Goal: Information Seeking & Learning: Learn about a topic

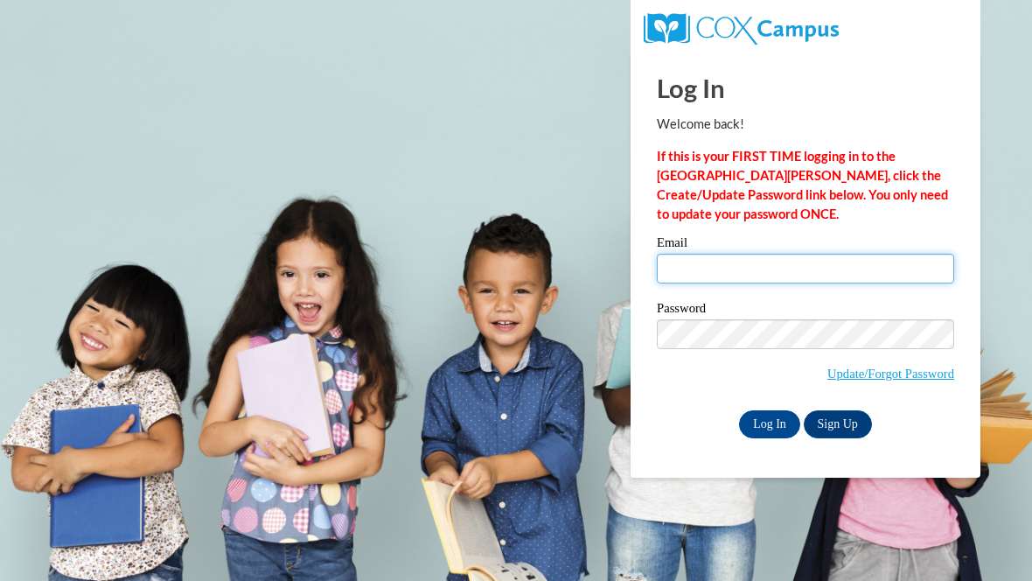
click at [764, 260] on input "Email" at bounding box center [805, 269] width 297 height 30
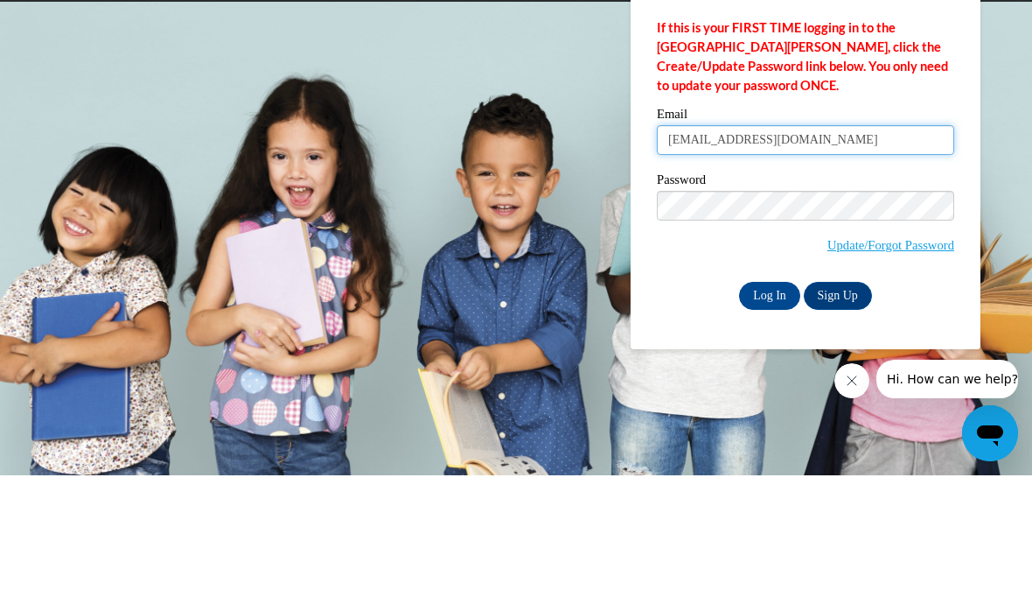
type input "jsmit363@wildcat.fvsu.edu"
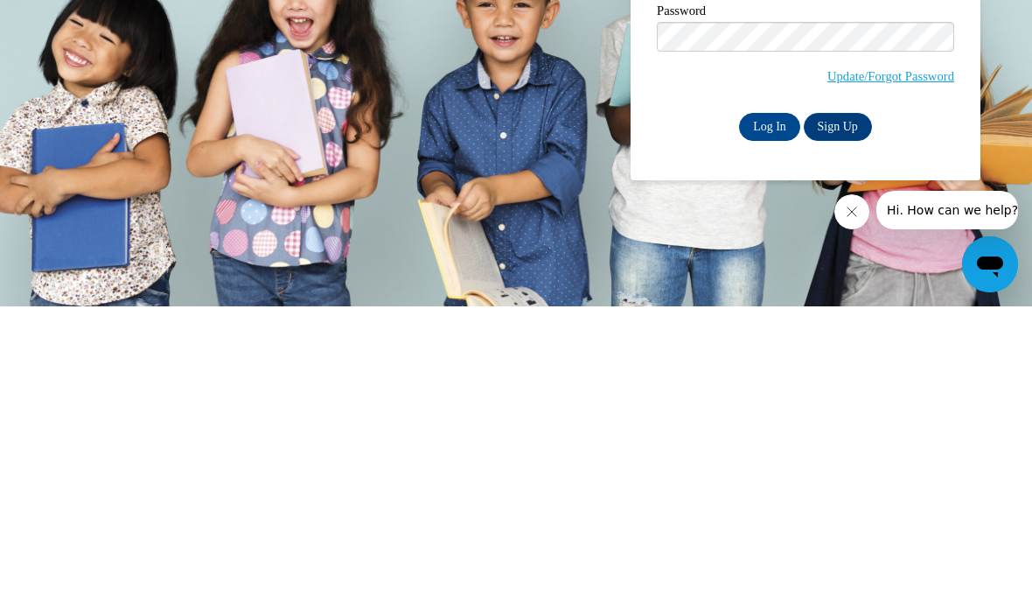
click at [768, 410] on input "Log In" at bounding box center [769, 424] width 61 height 28
click at [771, 421] on input "Log In" at bounding box center [769, 424] width 61 height 28
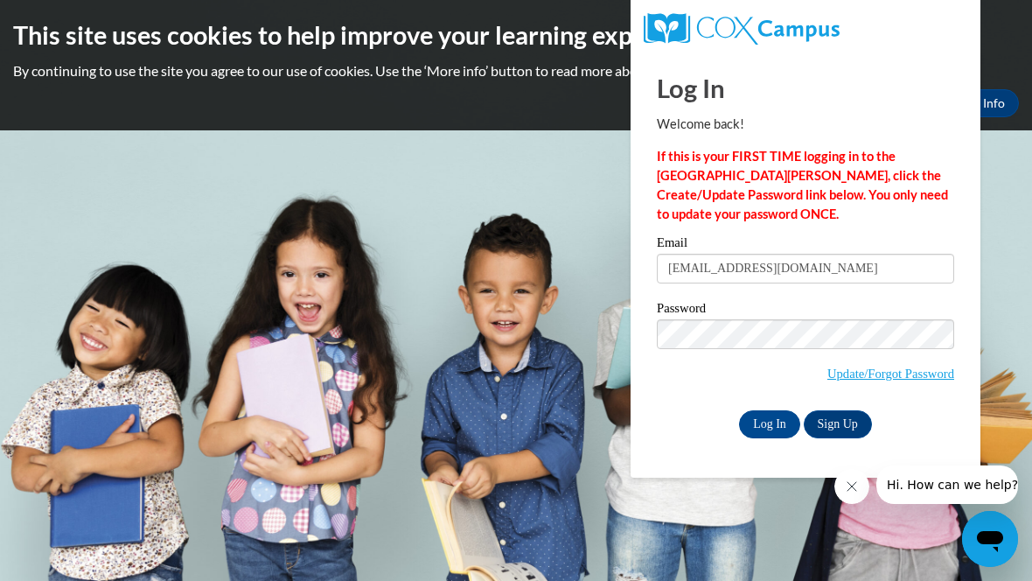
click at [773, 419] on input "Log In" at bounding box center [769, 424] width 61 height 28
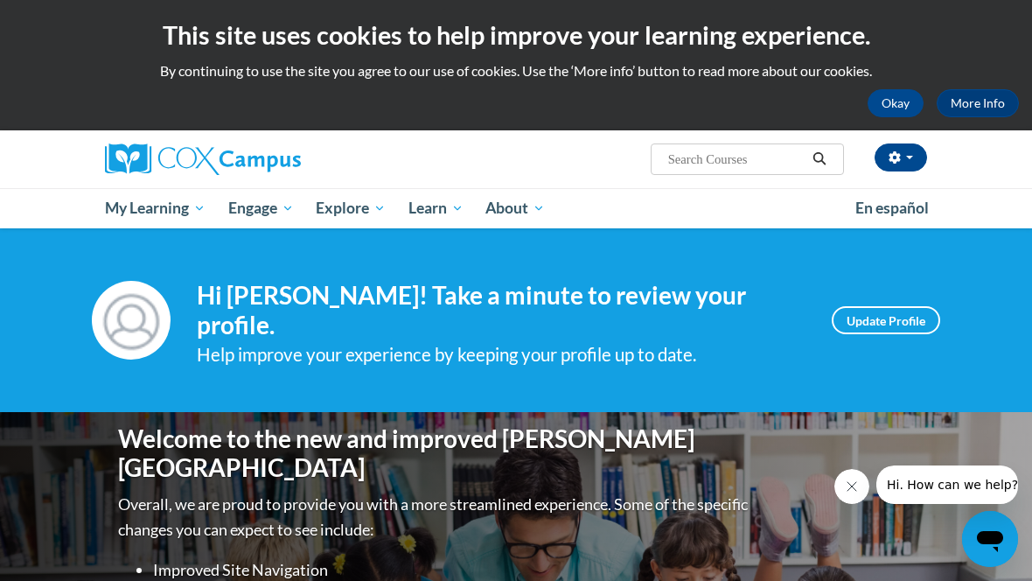
click at [895, 100] on button "Okay" at bounding box center [896, 103] width 56 height 28
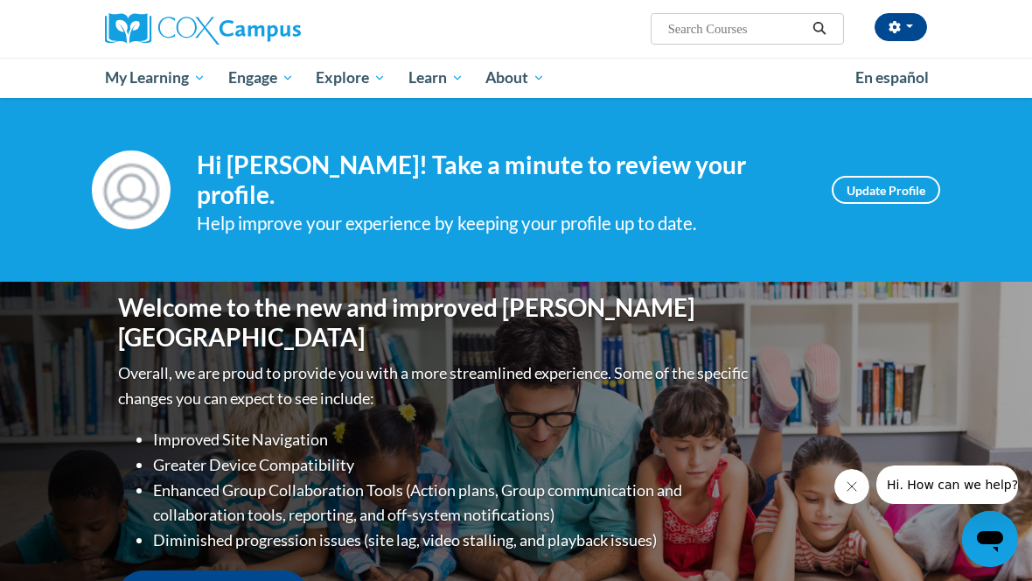
click at [0, 0] on span "PK-5 Structured Literacy Program" at bounding box center [0, 0] width 0 height 0
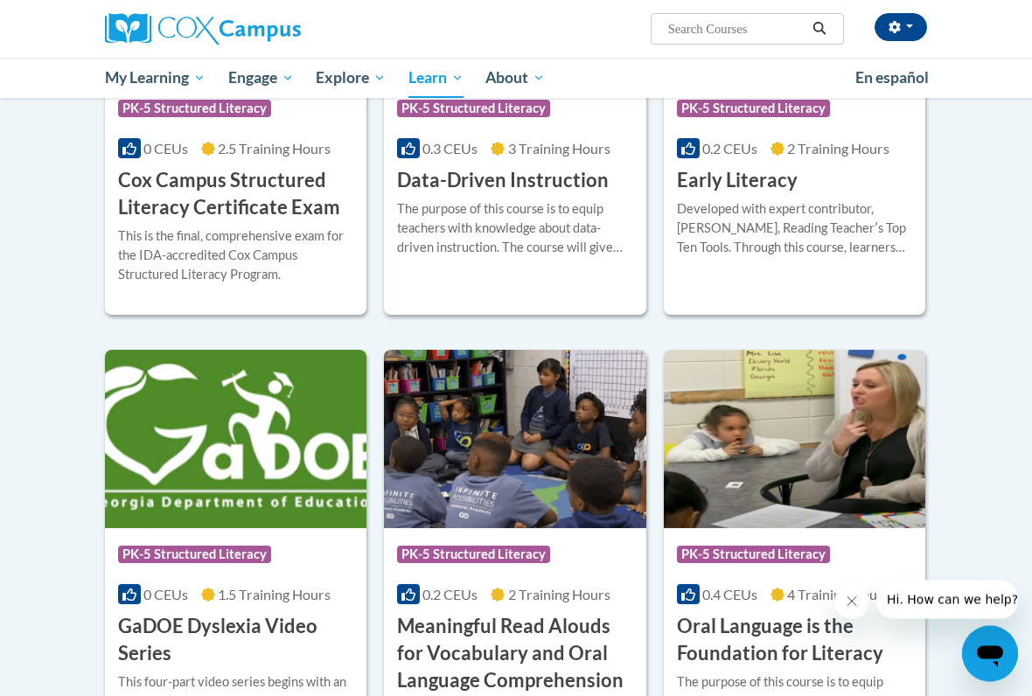
scroll to position [764, 0]
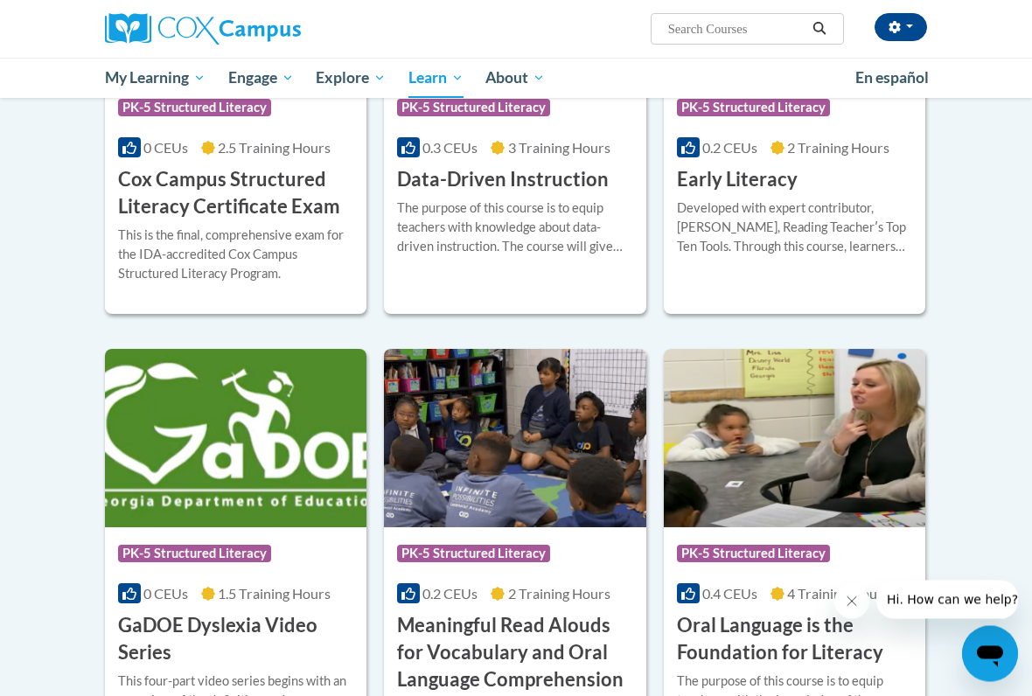
click at [1024, 336] on body "Jada Smith (America/New_York UTC-04:00) My Profile Inbox My Transcripts Log Out…" at bounding box center [516, 653] width 1032 height 2834
